Goal: Task Accomplishment & Management: Use online tool/utility

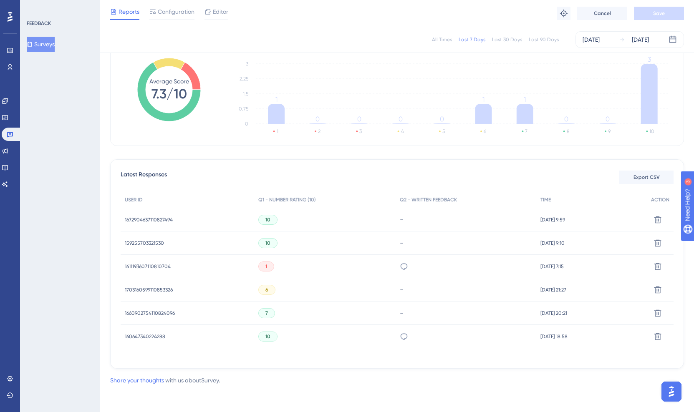
click at [278, 177] on div "Latest Responses Export CSV" at bounding box center [397, 177] width 553 height 15
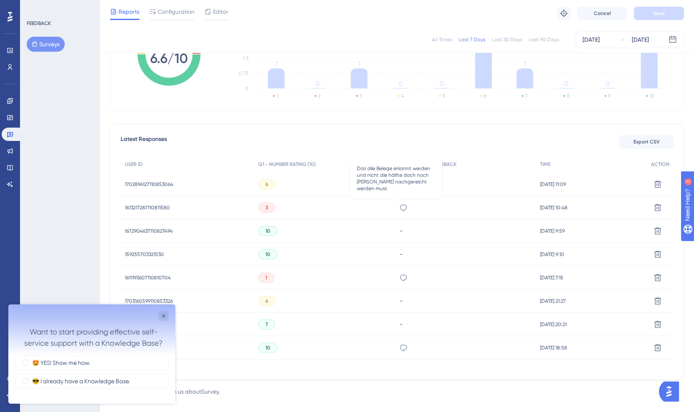
click at [399, 207] on icon at bounding box center [403, 208] width 8 height 8
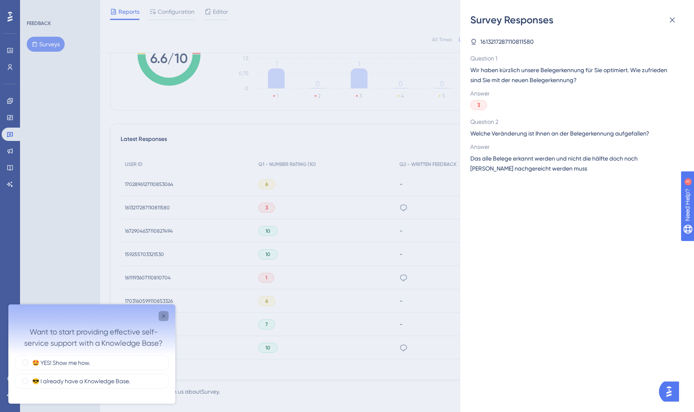
click at [162, 315] on icon "Close survey" at bounding box center [163, 316] width 3 height 3
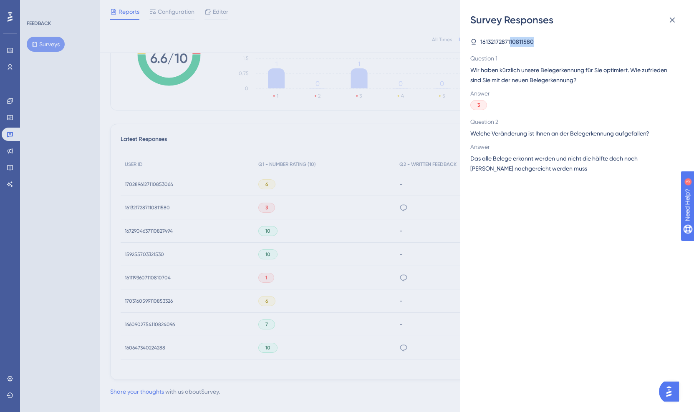
drag, startPoint x: 510, startPoint y: 40, endPoint x: 537, endPoint y: 40, distance: 27.1
click at [537, 40] on div "1613217287110811580" at bounding box center [573, 42] width 207 height 10
copy span "10811580"
